Goal: Task Accomplishment & Management: Use online tool/utility

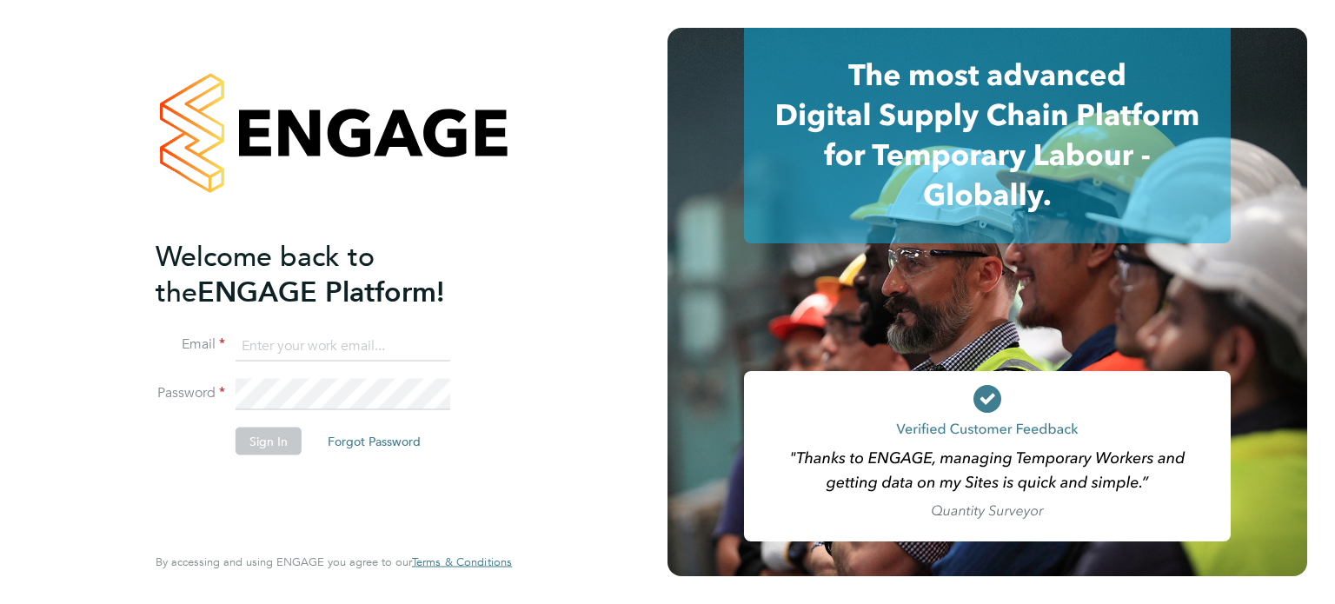
click at [275, 344] on input at bounding box center [343, 345] width 215 height 31
type input "tess.amigoni@deverellsmith.com"
click at [251, 442] on button "Sign In" at bounding box center [269, 441] width 66 height 28
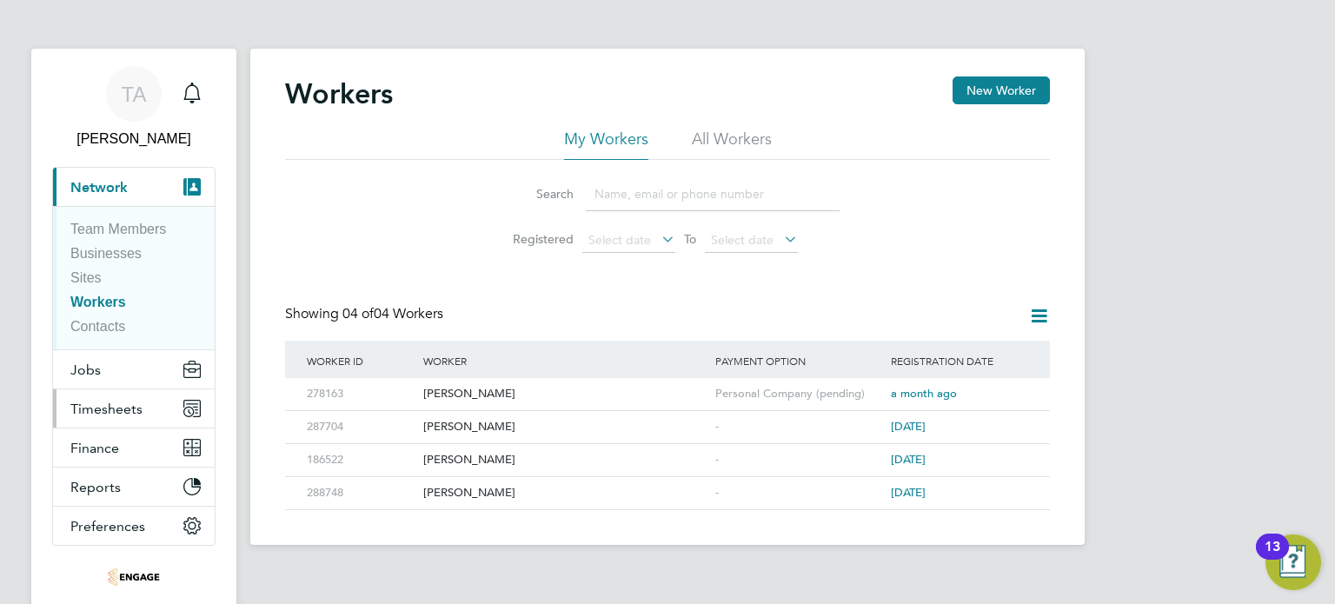
click at [111, 416] on span "Timesheets" at bounding box center [106, 409] width 72 height 17
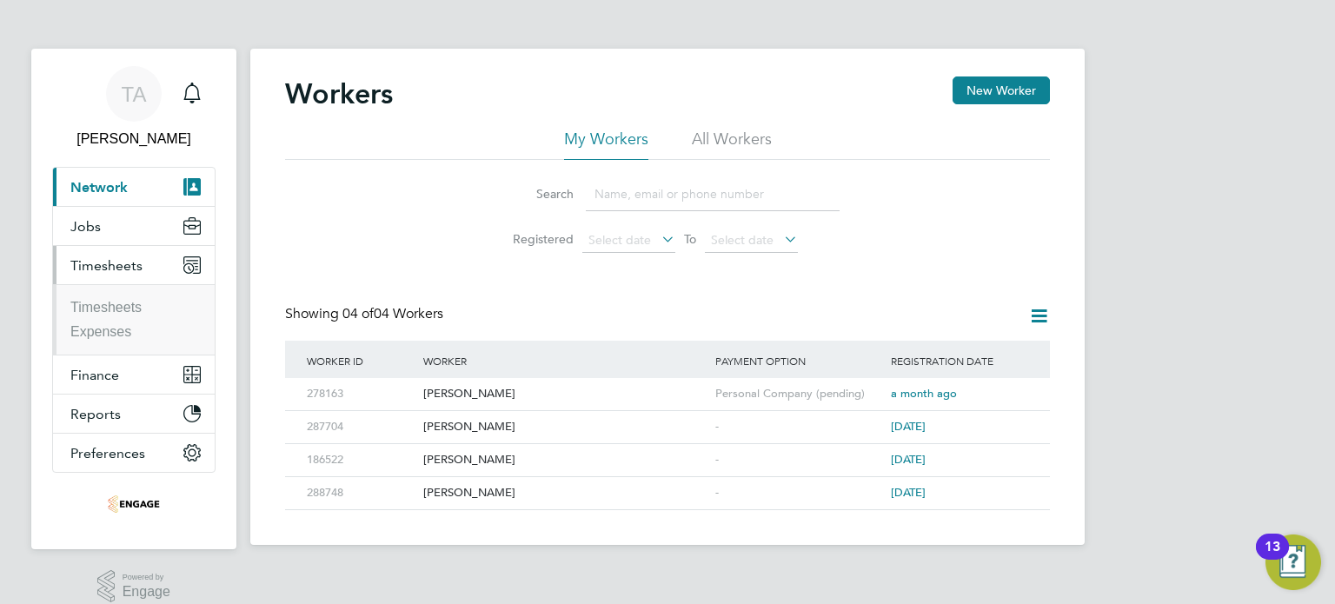
click at [83, 297] on ul "Timesheets Expenses" at bounding box center [134, 319] width 162 height 70
click at [90, 303] on link "Timesheets" at bounding box center [105, 307] width 71 height 15
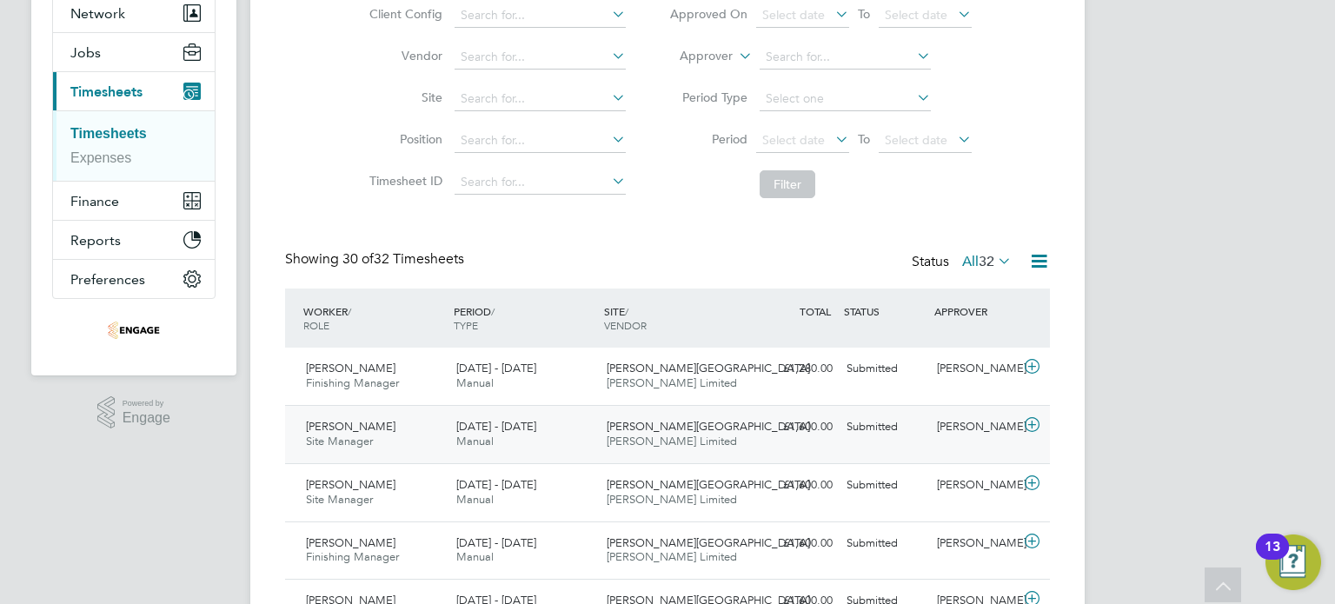
click at [365, 427] on span "[PERSON_NAME]" at bounding box center [351, 426] width 90 height 15
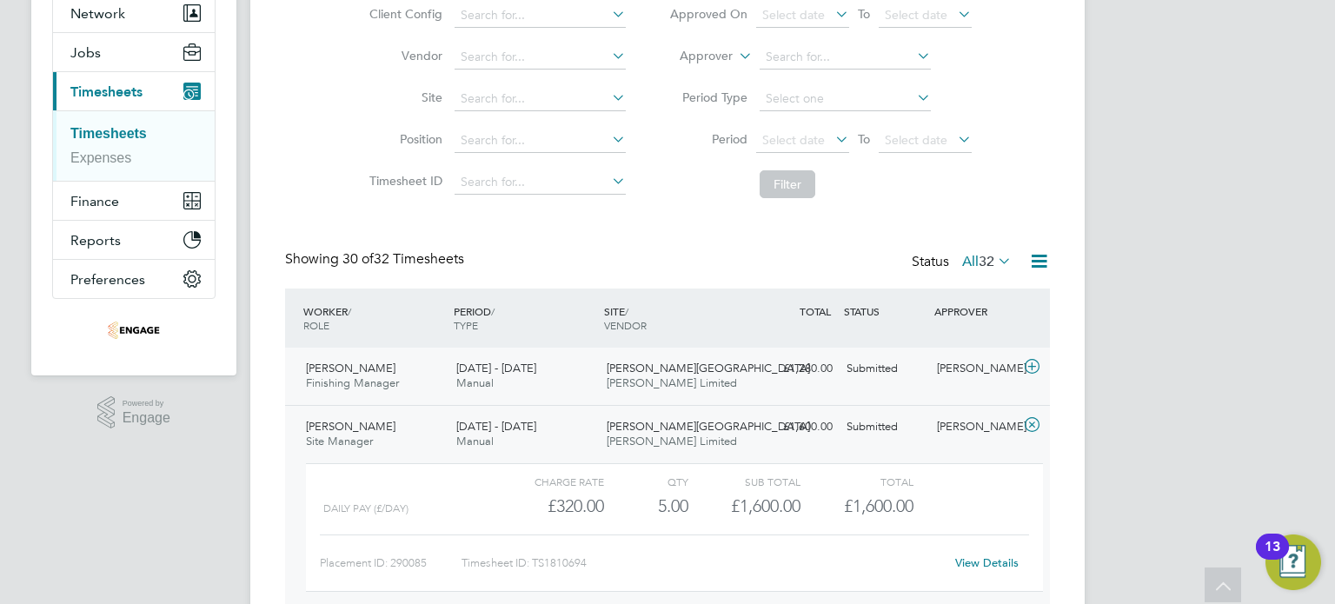
click at [424, 379] on div "[PERSON_NAME] Finishing Manager [DATE] - [DATE]" at bounding box center [374, 376] width 150 height 43
